Goal: Navigation & Orientation: Understand site structure

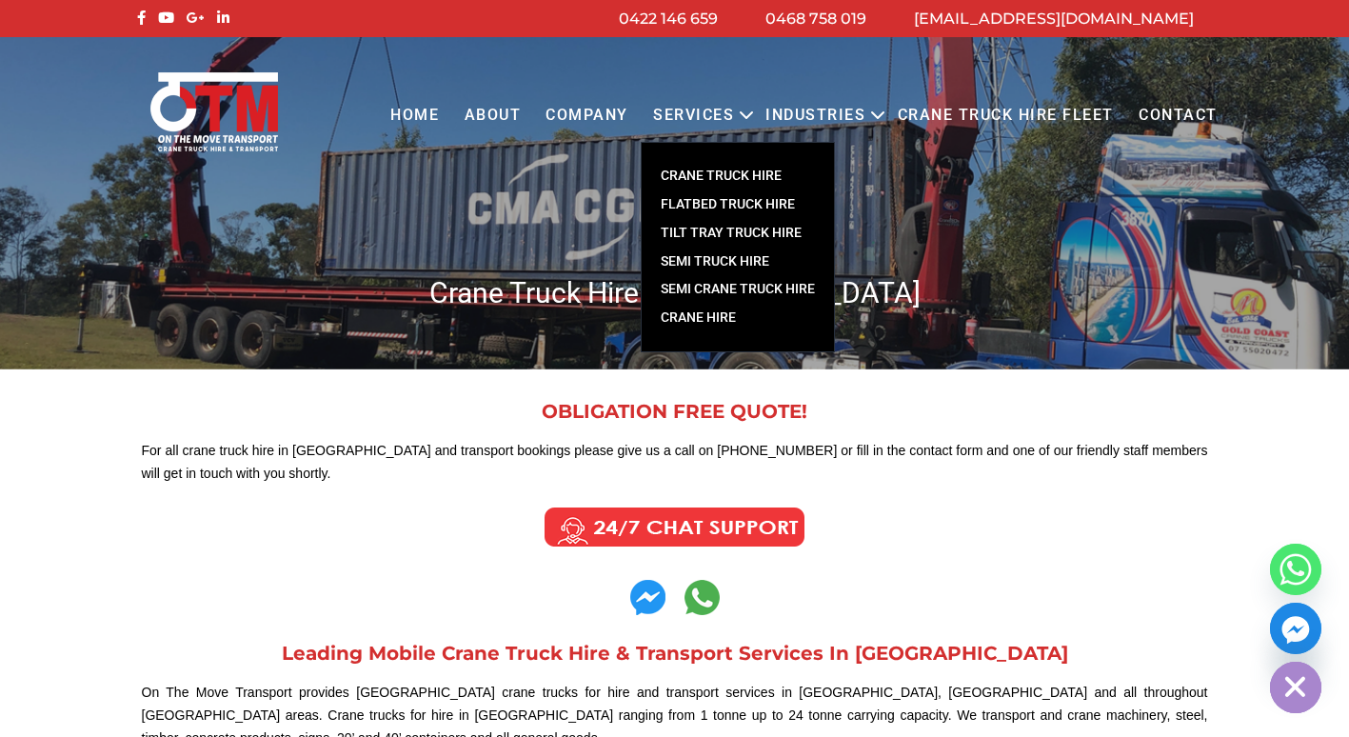
click at [755, 172] on link "CRANE TRUCK HIRE" at bounding box center [738, 176] width 192 height 29
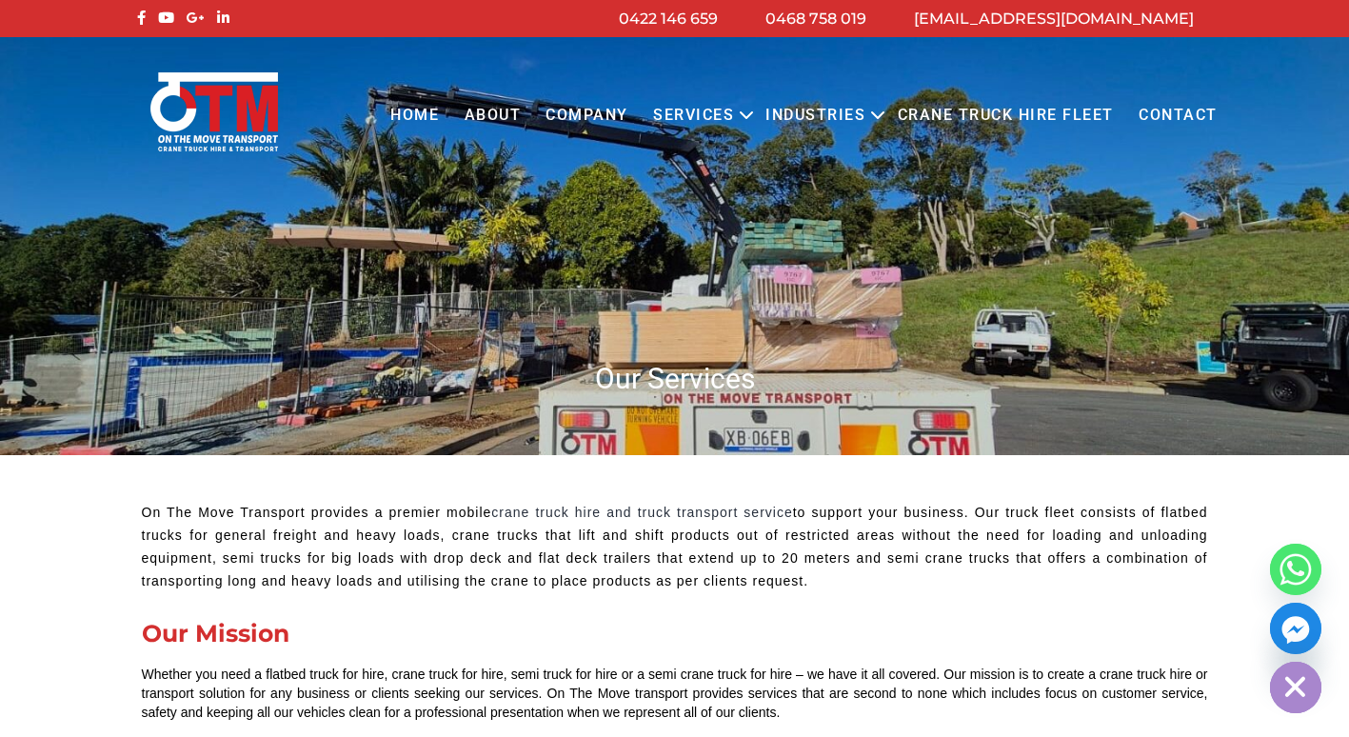
click at [1010, 119] on link "Crane Truck Hire Fleet" at bounding box center [1004, 115] width 241 height 52
